Goal: Check status: Check status

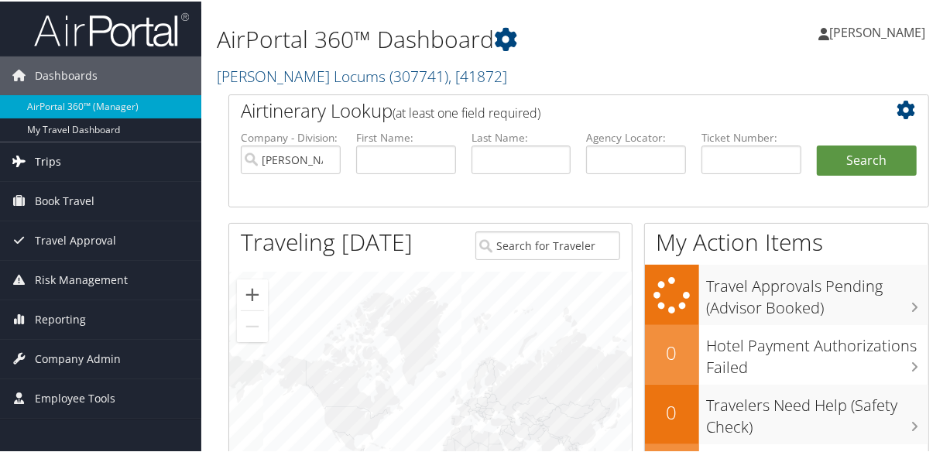
click at [57, 156] on span "Trips" at bounding box center [48, 160] width 26 height 39
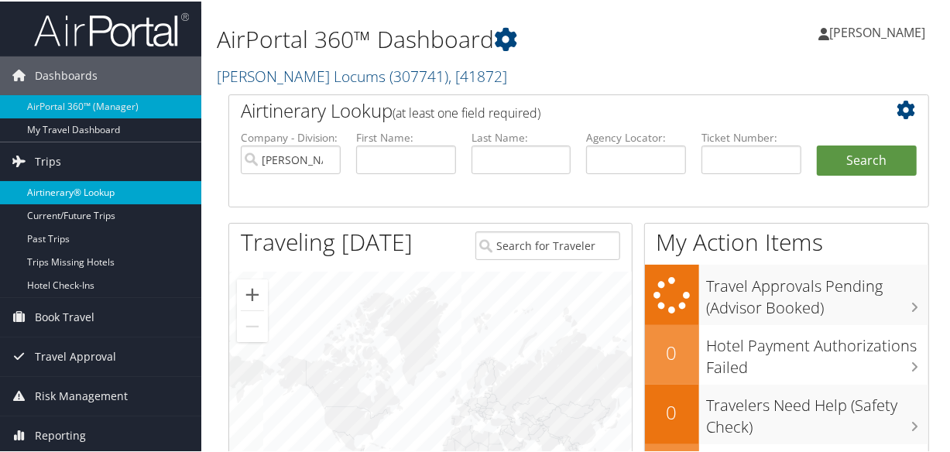
click at [81, 187] on link "Airtinerary® Lookup" at bounding box center [100, 191] width 201 height 23
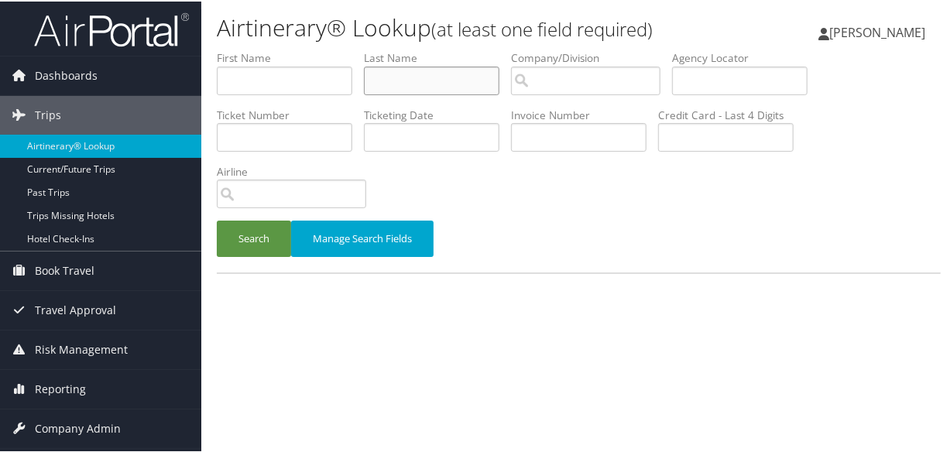
click at [410, 81] on input "text" at bounding box center [432, 79] width 136 height 29
type input "alagoz"
click at [217, 219] on button "Search" at bounding box center [254, 237] width 74 height 36
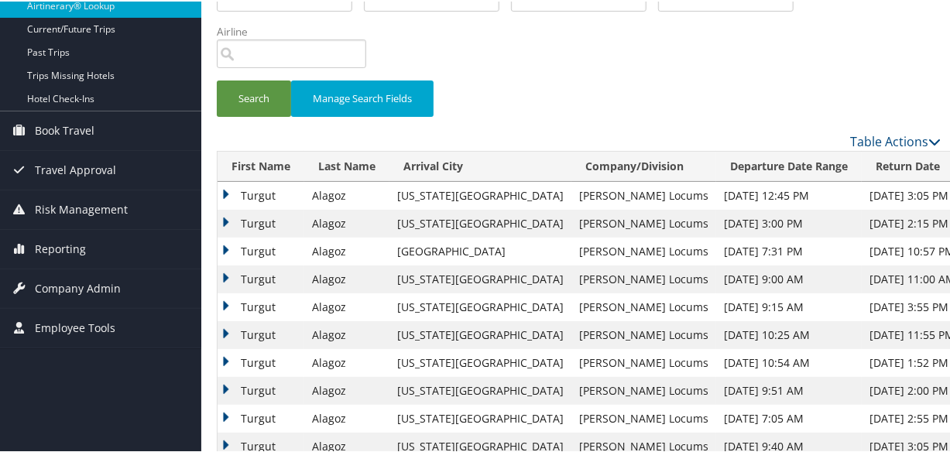
scroll to position [211, 0]
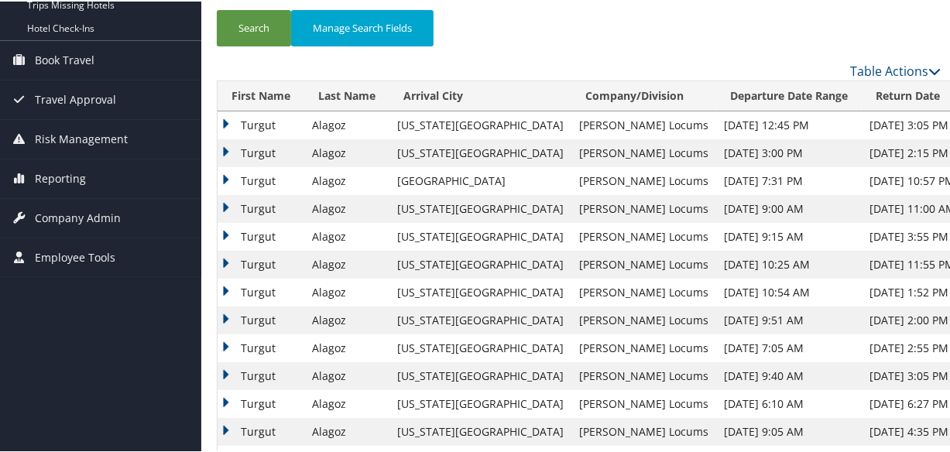
click at [226, 151] on td "Turgut" at bounding box center [261, 152] width 87 height 28
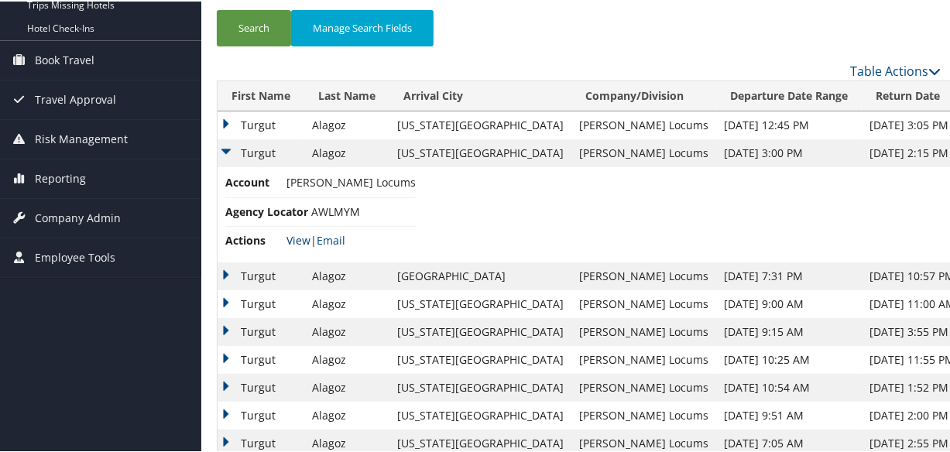
click at [299, 236] on link "View" at bounding box center [299, 239] width 24 height 15
click at [228, 122] on td "Turgut" at bounding box center [261, 124] width 87 height 28
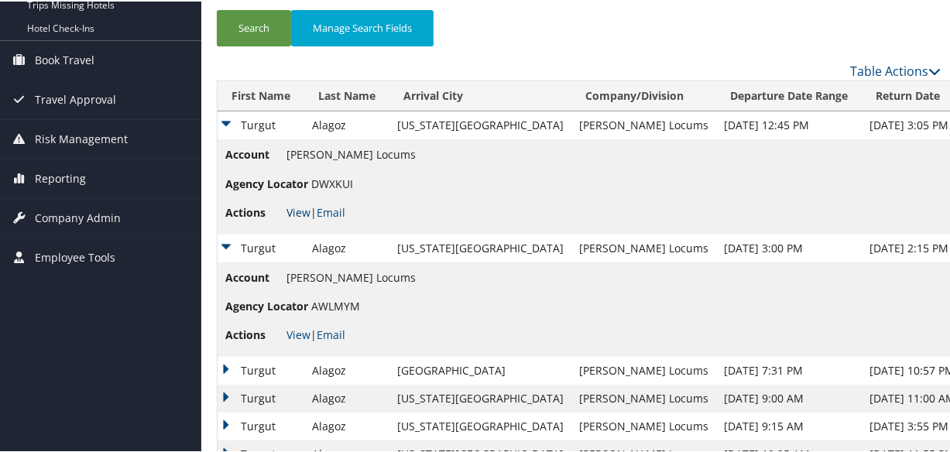
click at [296, 208] on link "View" at bounding box center [299, 211] width 24 height 15
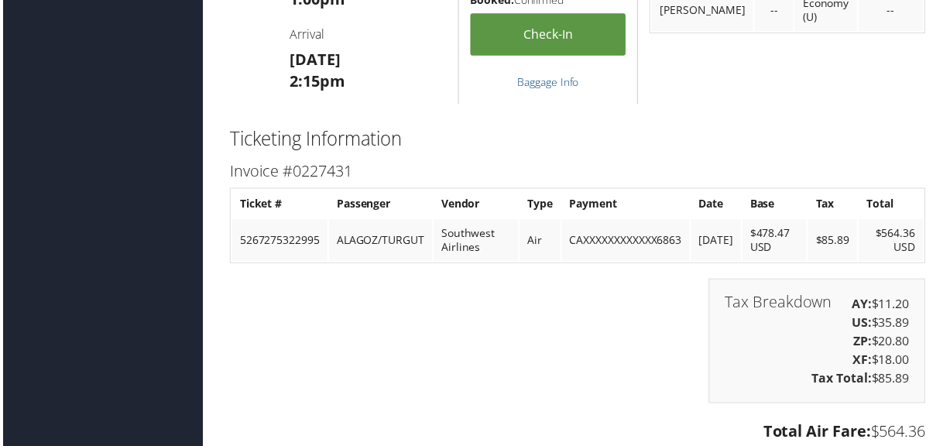
scroll to position [3424, 0]
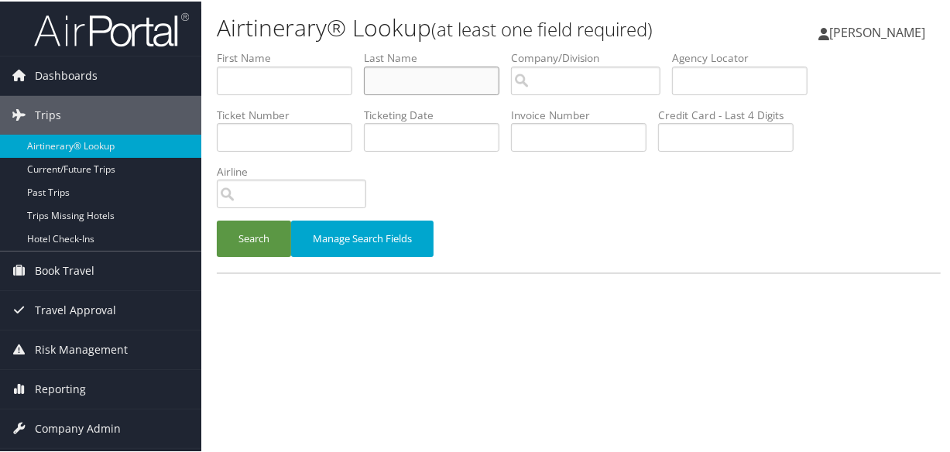
click at [471, 85] on input "text" at bounding box center [432, 79] width 136 height 29
type input "bursaw"
click at [217, 219] on button "Search" at bounding box center [254, 237] width 74 height 36
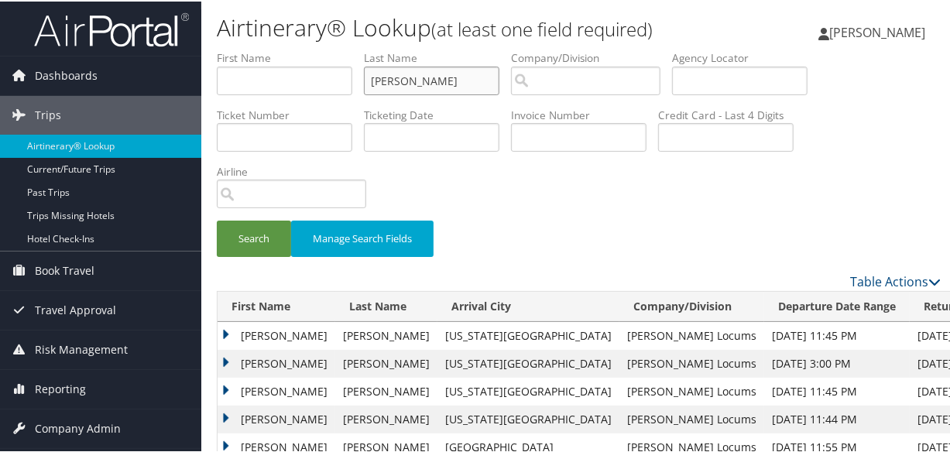
click at [217, 219] on button "Search" at bounding box center [254, 237] width 74 height 36
click at [256, 229] on button "Search" at bounding box center [254, 237] width 74 height 36
click at [221, 325] on td "Andrew" at bounding box center [277, 335] width 118 height 28
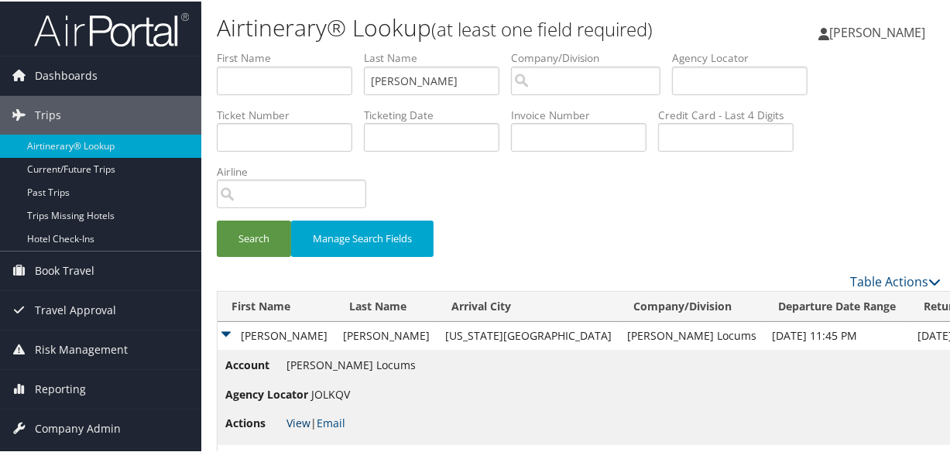
click at [294, 422] on link "View" at bounding box center [299, 421] width 24 height 15
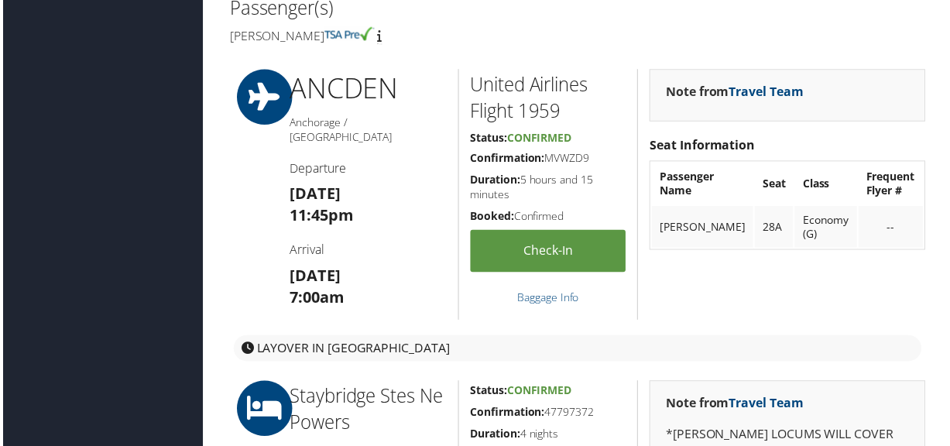
scroll to position [774, 0]
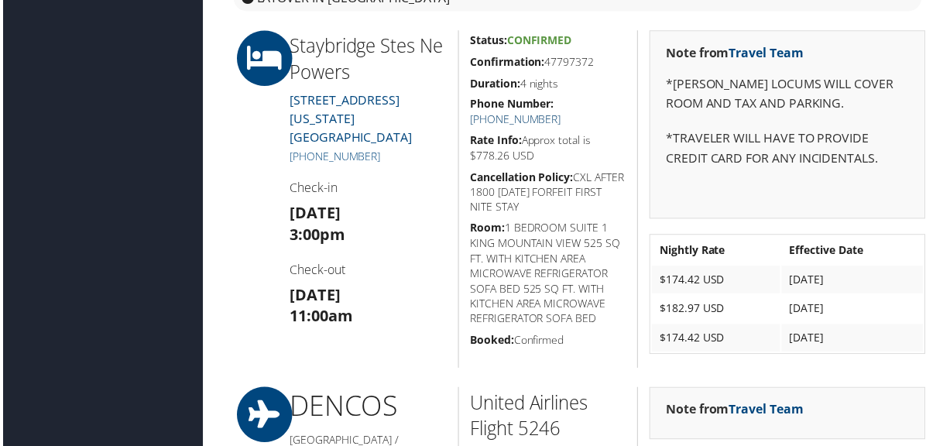
click at [562, 113] on link "(719) 653-3304" at bounding box center [516, 120] width 91 height 15
